Goal: Book appointment/travel/reservation

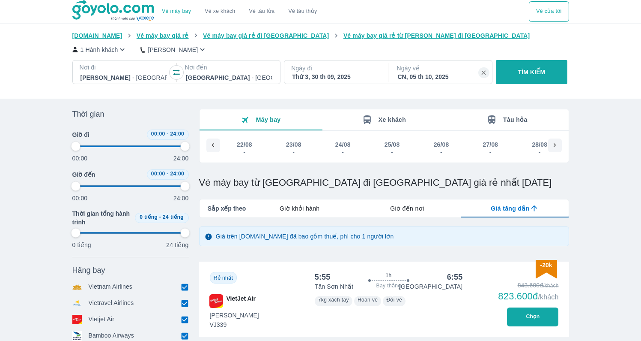
type input "97.9166666666667"
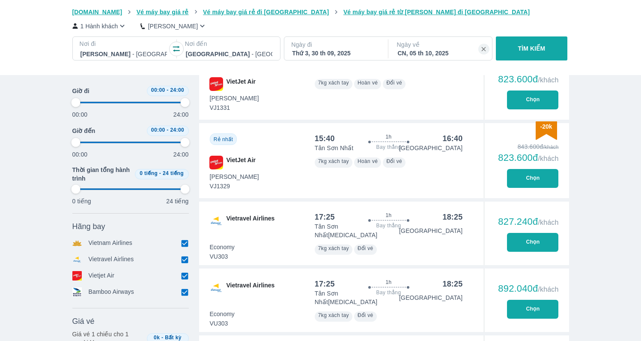
scroll to position [0, 1778]
type input "97.9166666666667"
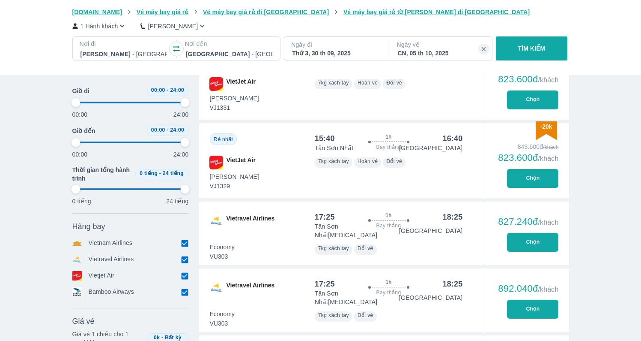
type input "97.9166666666667"
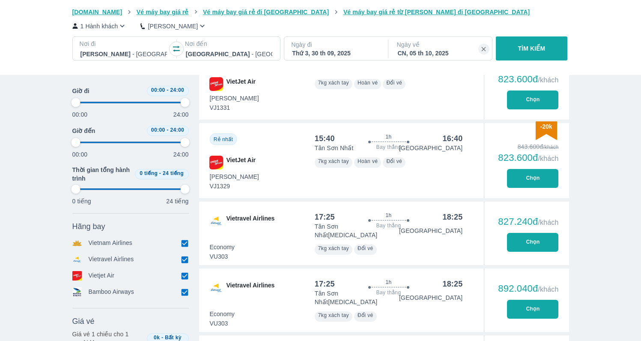
type input "97.9166666666667"
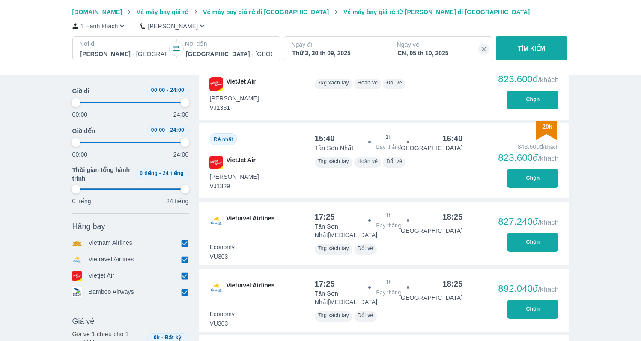
type input "97.9166666666667"
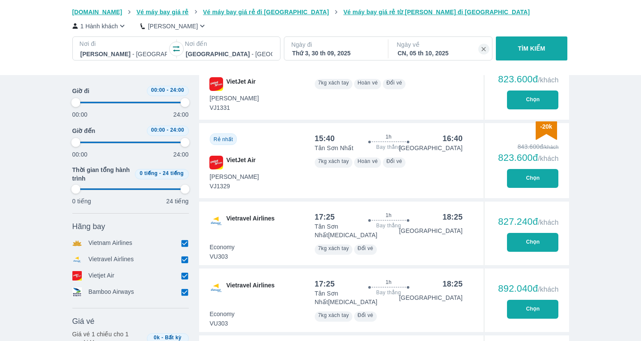
type input "97.9166666666667"
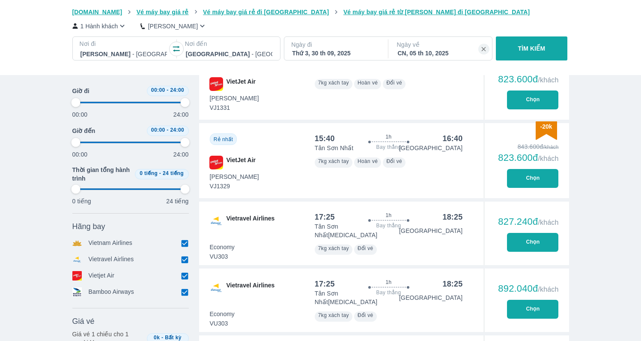
type input "97.9166666666667"
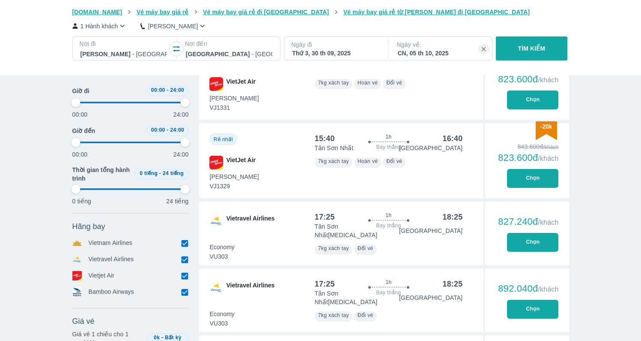
type input "97.9166666666667"
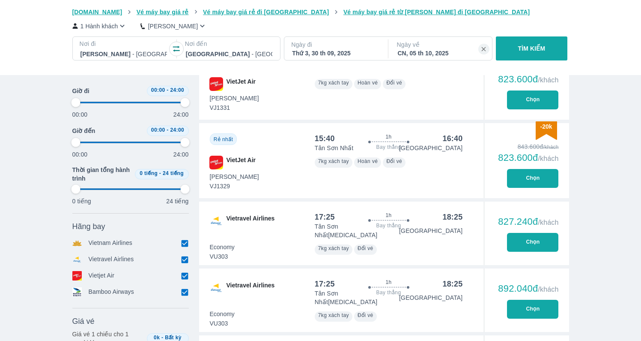
type input "97.9166666666667"
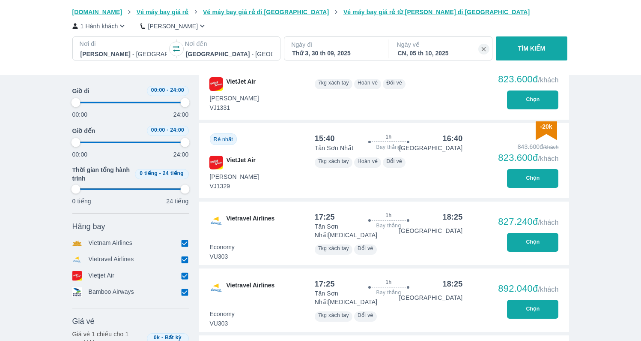
type input "97.9166666666667"
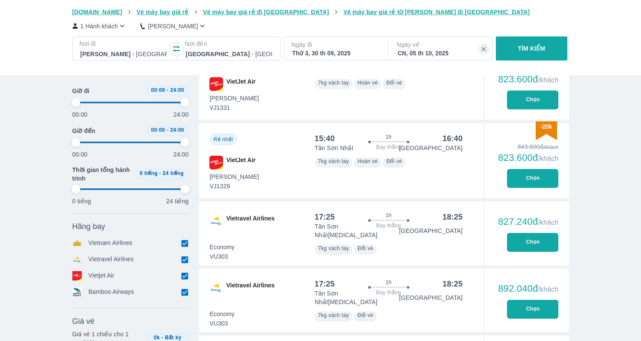
type input "97.9166666666667"
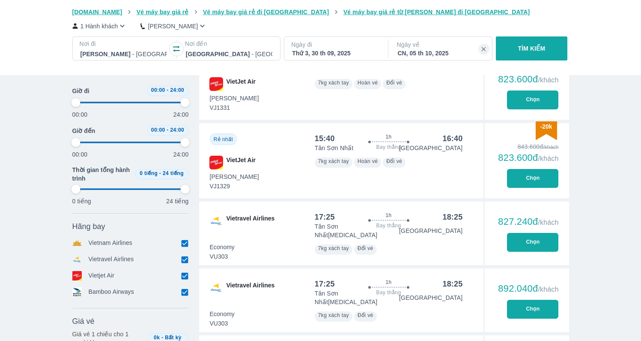
type input "97.9166666666667"
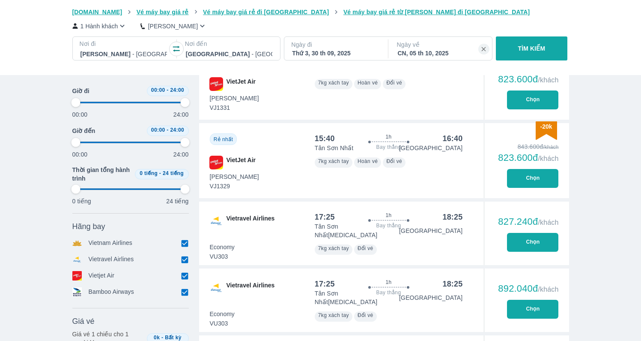
type input "97.9166666666667"
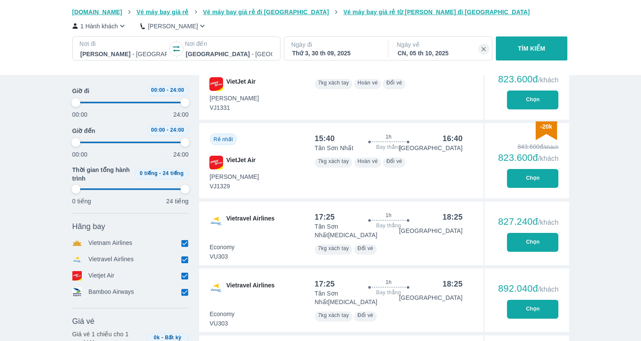
type input "97.9166666666667"
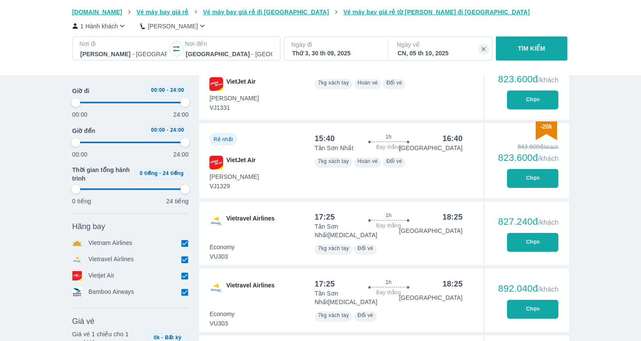
type input "97.9166666666667"
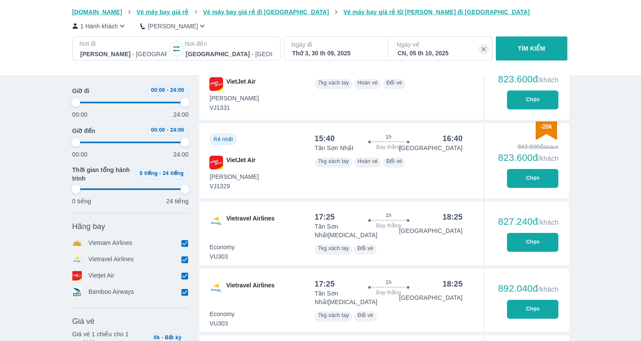
type input "97.9166666666667"
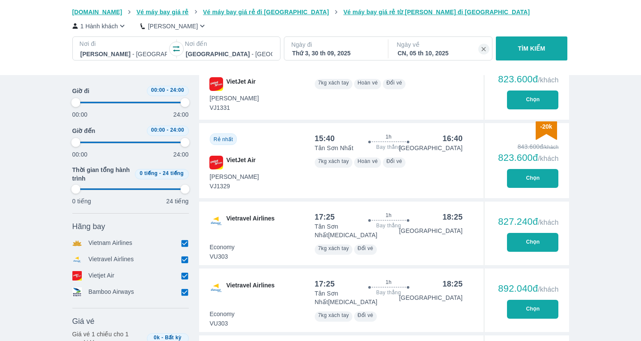
type input "97.9166666666667"
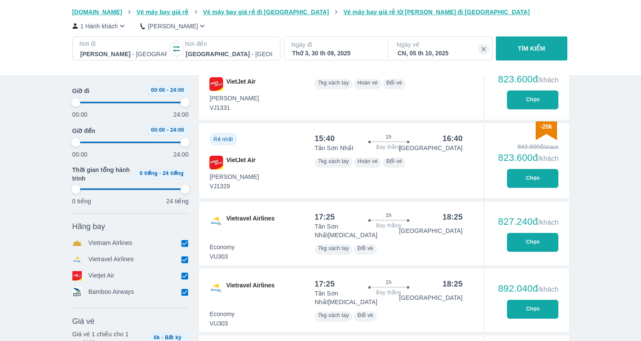
type input "97.9166666666667"
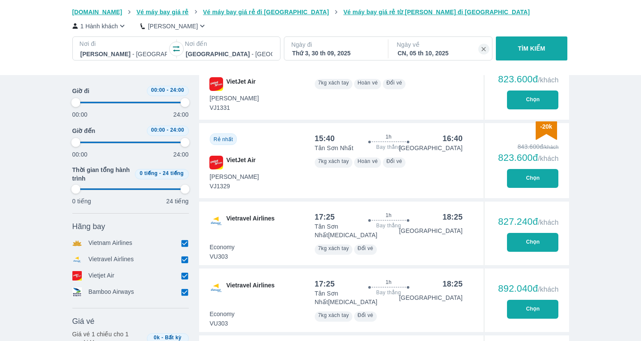
type input "97.9166666666667"
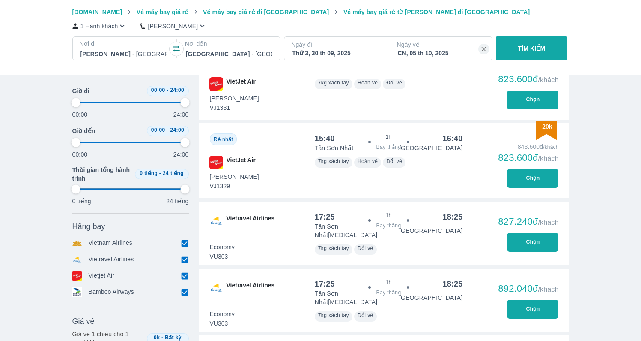
type input "97.9166666666667"
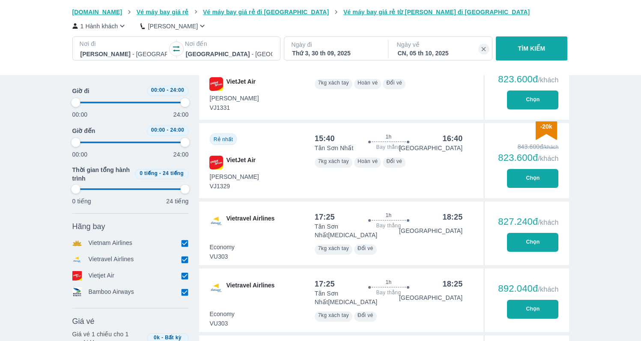
type input "97.9166666666667"
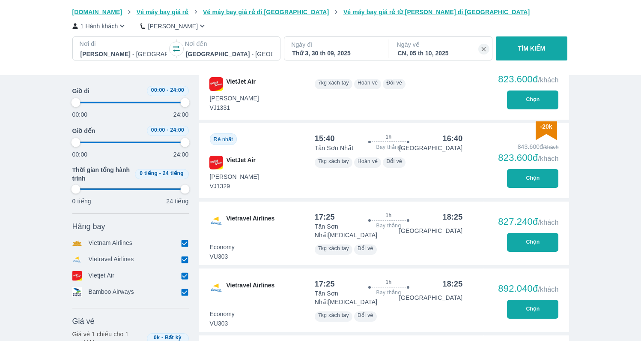
type input "97.9166666666667"
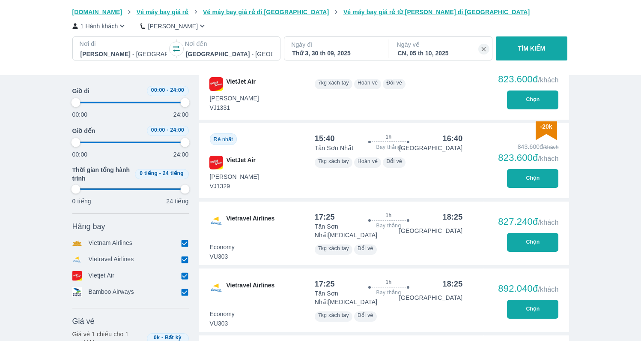
type input "97.9166666666667"
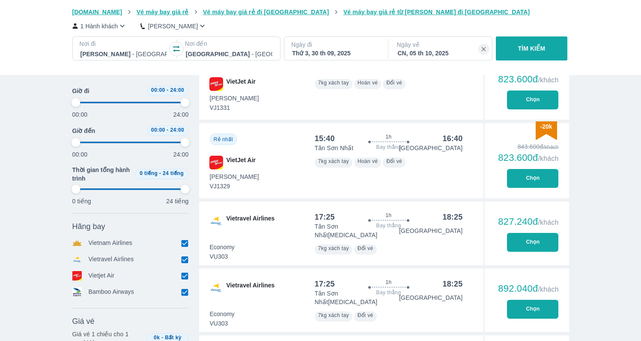
type input "97.9166666666667"
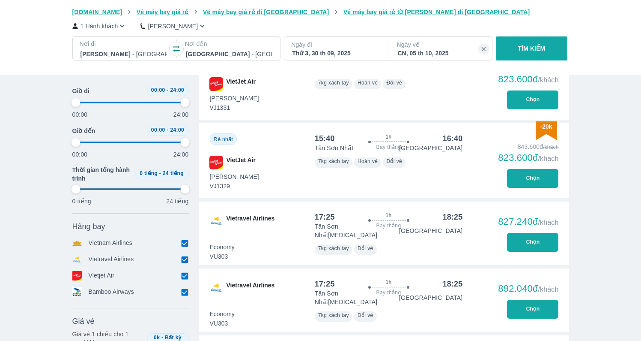
type input "97.9166666666667"
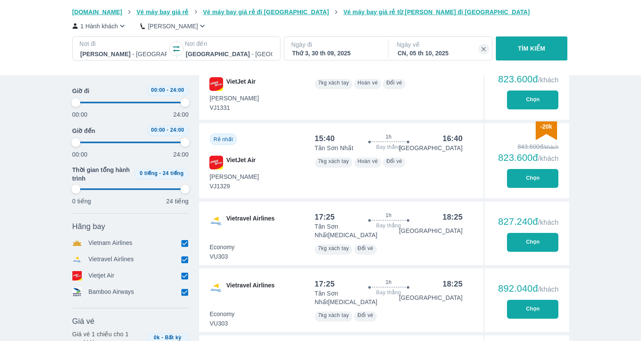
type input "97.9166666666667"
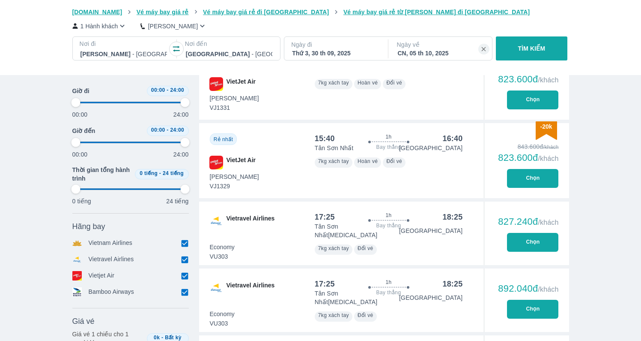
type input "97.9166666666667"
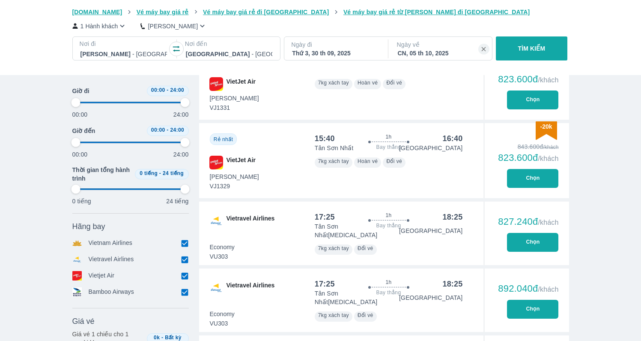
type input "97.9166666666667"
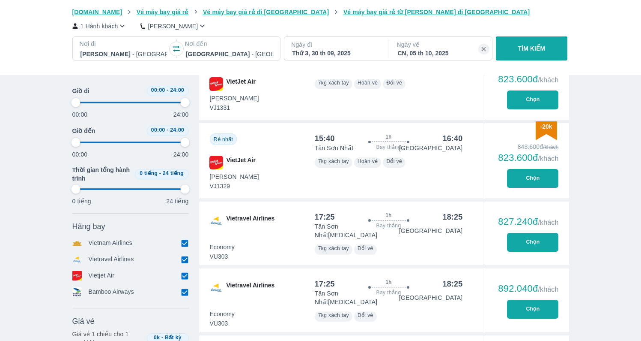
type input "97.9166666666667"
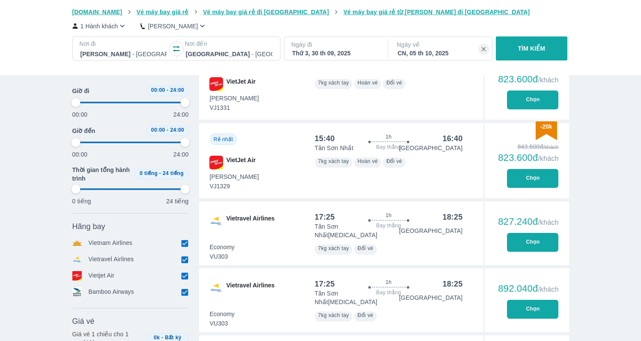
type input "97.9166666666667"
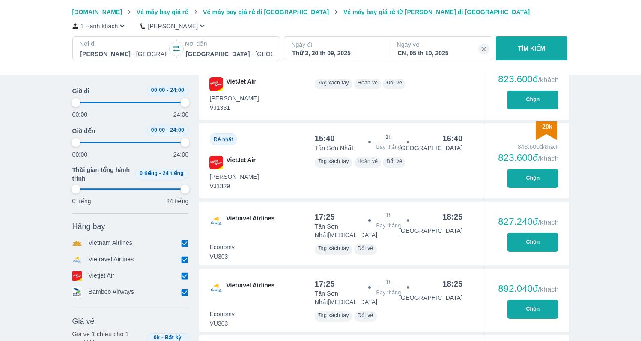
type input "97.9166666666667"
